Goal: Information Seeking & Learning: Find specific fact

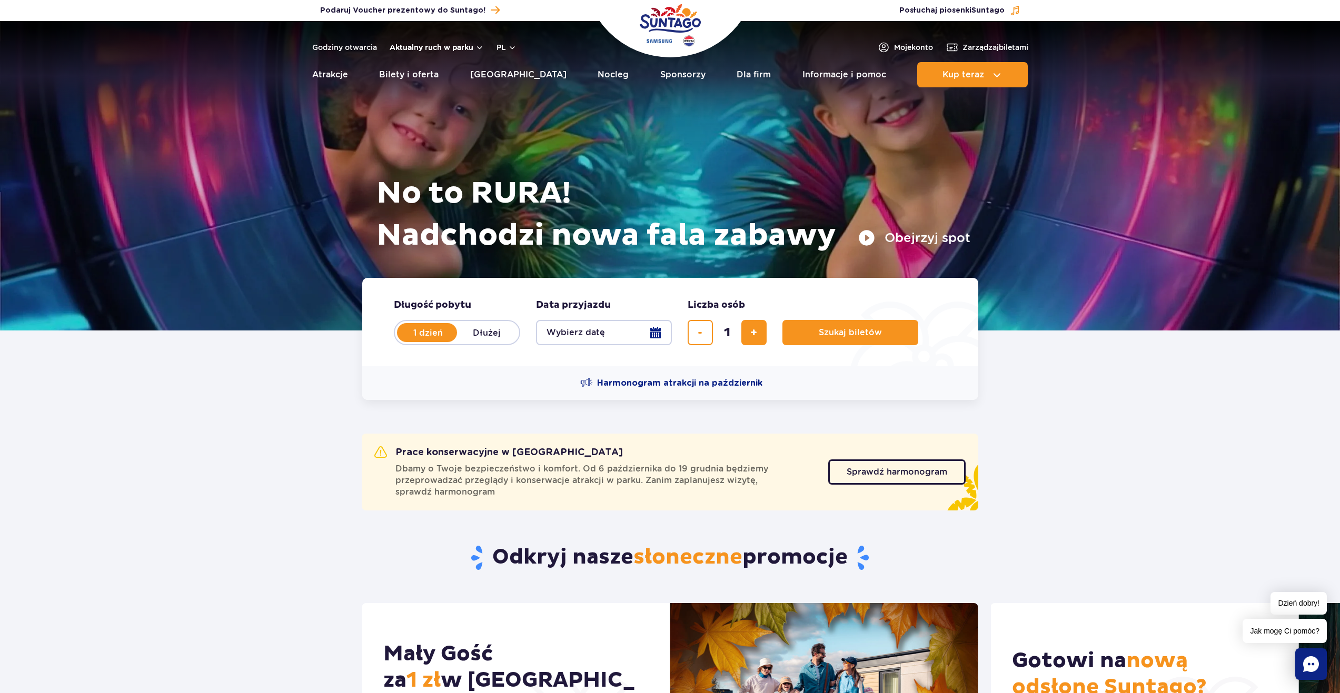
click at [454, 45] on button "Aktualny ruch w parku" at bounding box center [437, 47] width 94 height 8
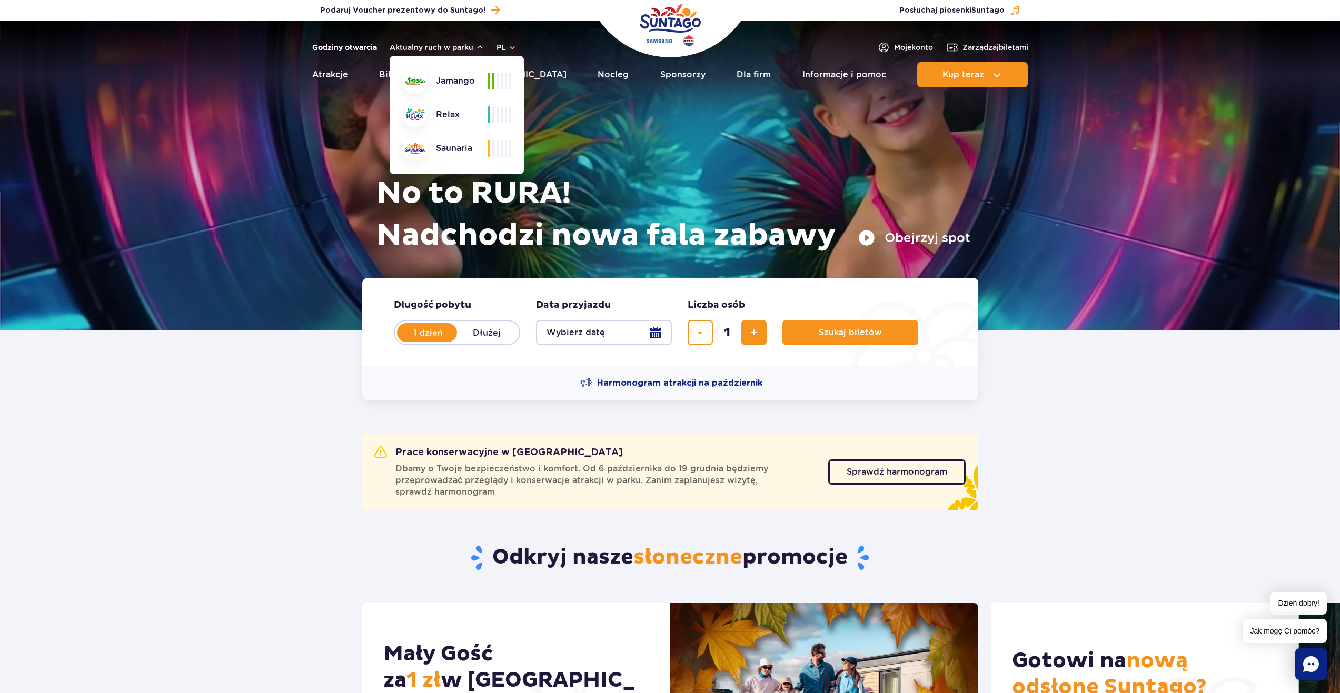
click at [359, 47] on link "Godziny otwarcia" at bounding box center [344, 47] width 65 height 11
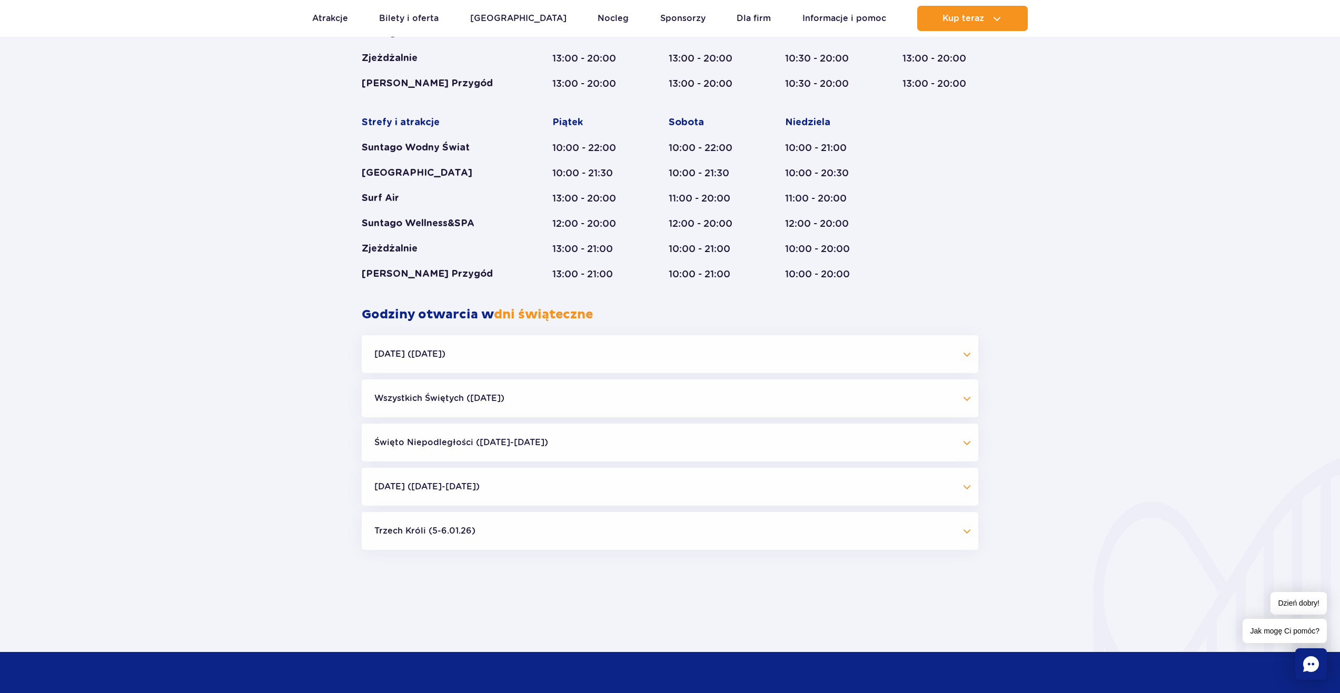
scroll to position [822, 0]
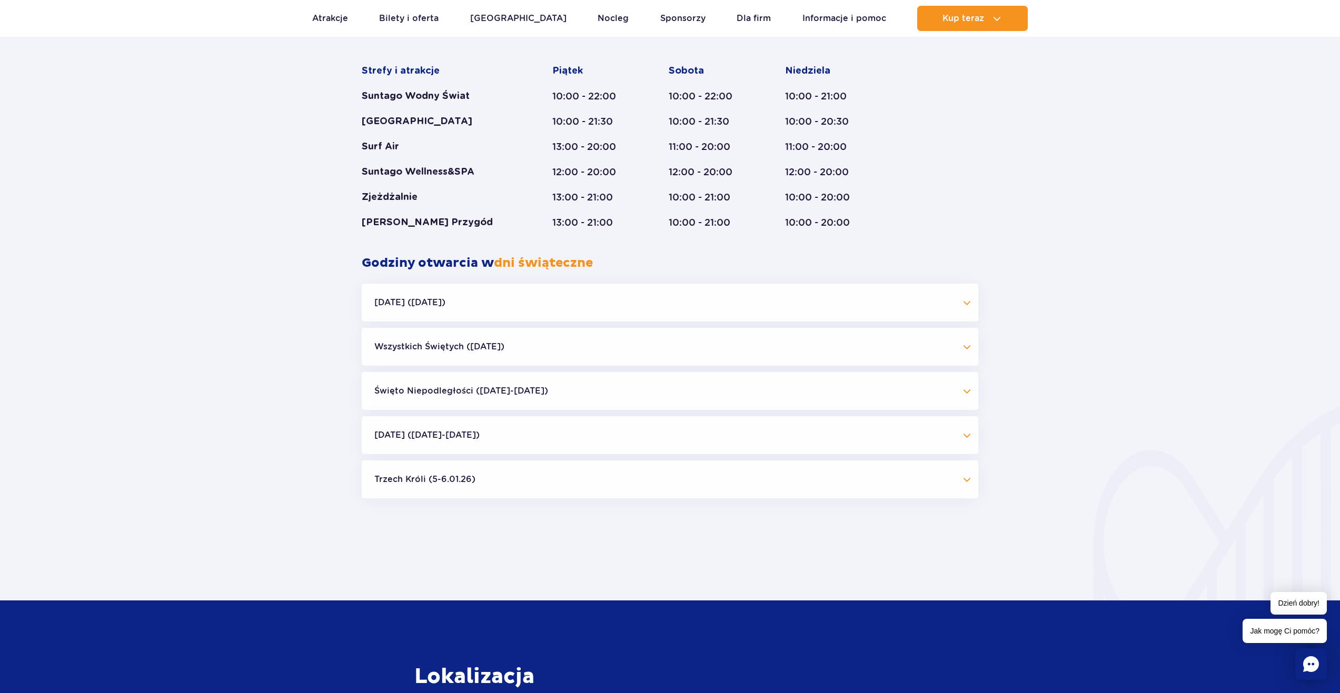
click at [885, 303] on button "Halloween (31.10.25)" at bounding box center [670, 303] width 617 height 38
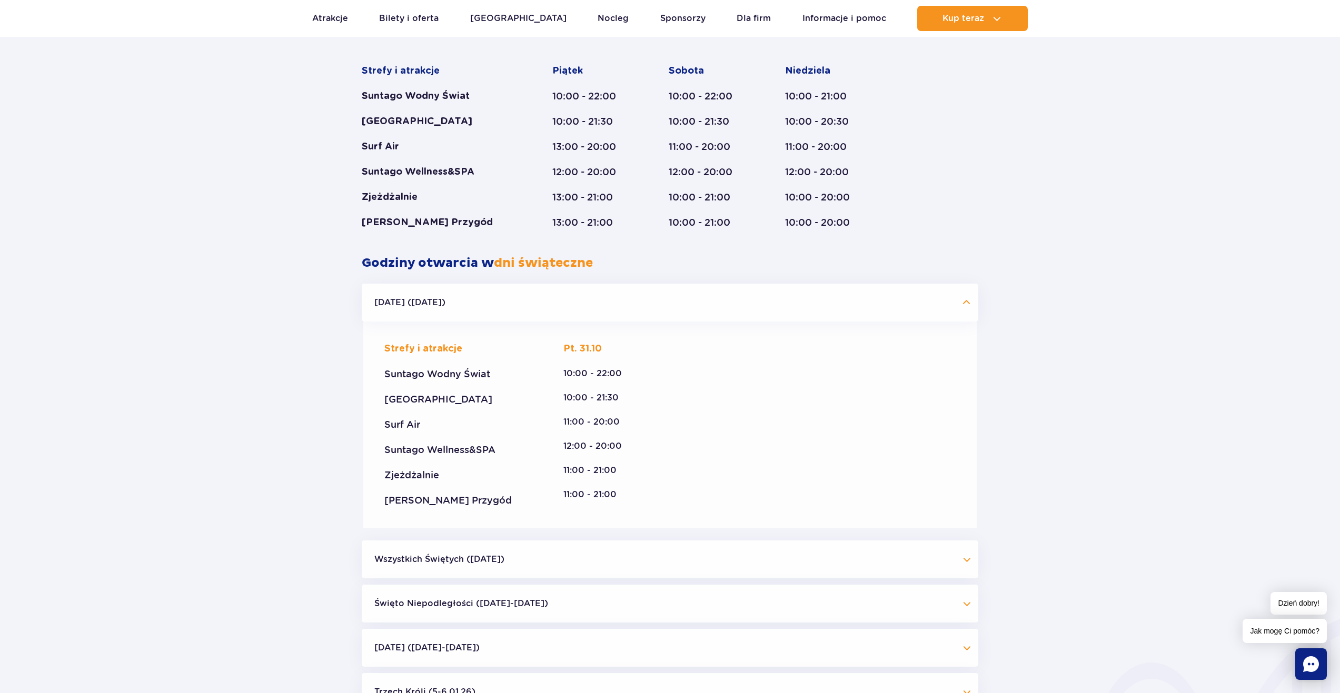
click at [885, 303] on button "Halloween (31.10.25)" at bounding box center [670, 303] width 617 height 38
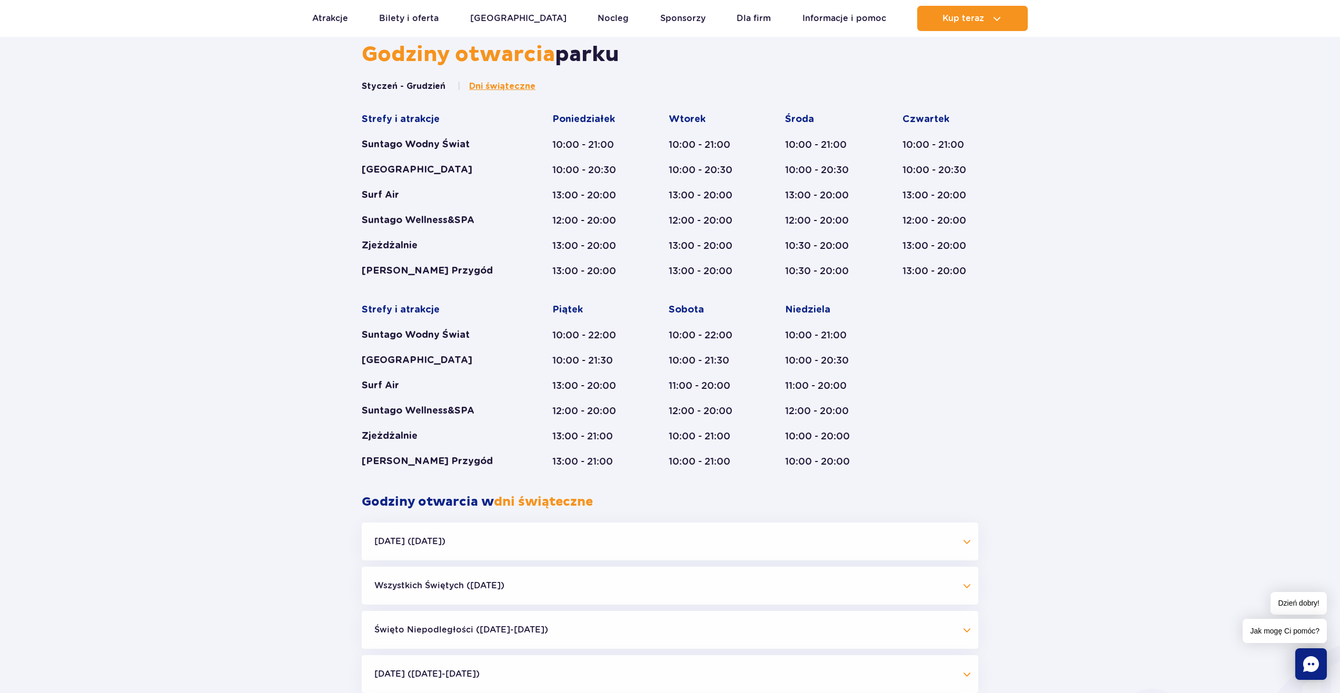
scroll to position [559, 0]
